Goal: Entertainment & Leisure: Consume media (video, audio)

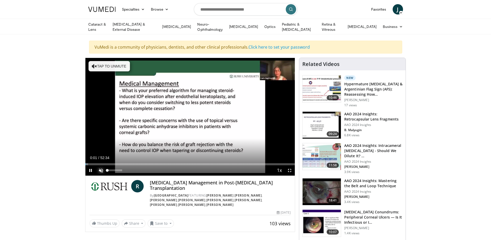
click at [101, 171] on span "Video Player" at bounding box center [101, 171] width 10 height 10
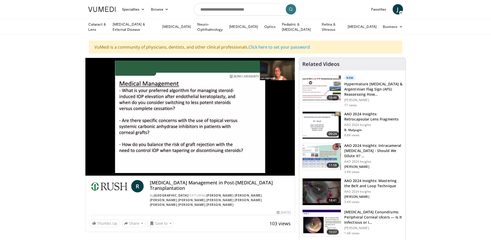
click at [118, 170] on video-js "**********" at bounding box center [190, 117] width 210 height 118
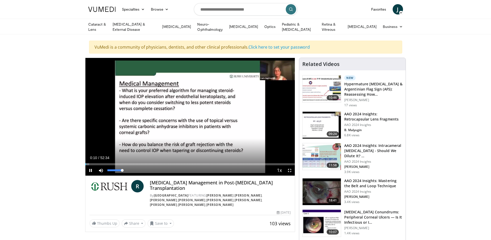
drag, startPoint x: 109, startPoint y: 169, endPoint x: 129, endPoint y: 173, distance: 20.9
click at [129, 173] on div "Mute 100%" at bounding box center [114, 171] width 36 height 10
click at [270, 163] on div "Progress Bar" at bounding box center [270, 164] width 1 height 2
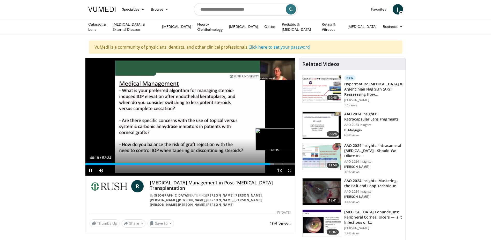
click at [282, 163] on div "Progress Bar" at bounding box center [282, 164] width 1 height 2
click at [288, 164] on div "Progress Bar" at bounding box center [288, 164] width 1 height 2
